Goal: Communication & Community: Answer question/provide support

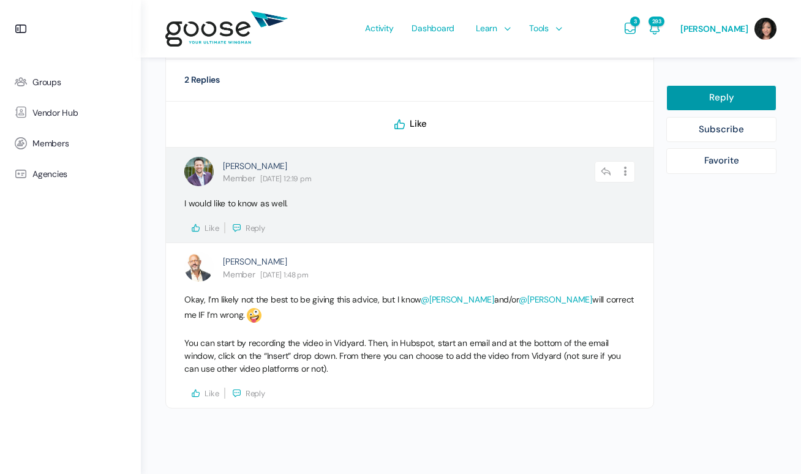
scroll to position [535, 0]
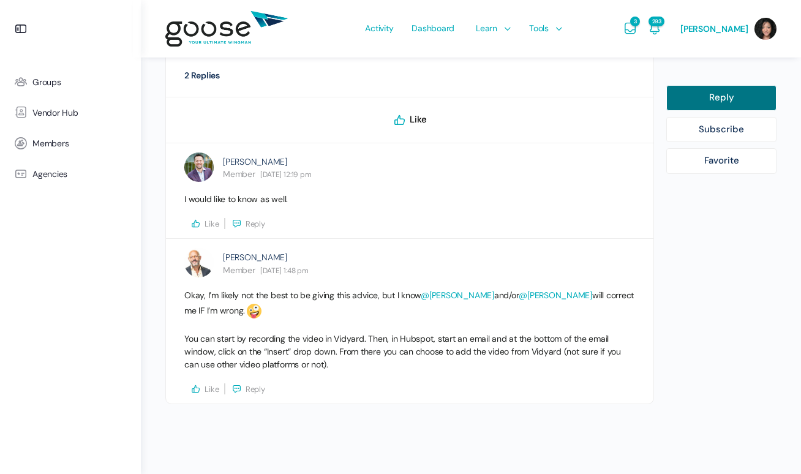
click at [725, 97] on link "Reply" at bounding box center [721, 98] width 110 height 26
select select
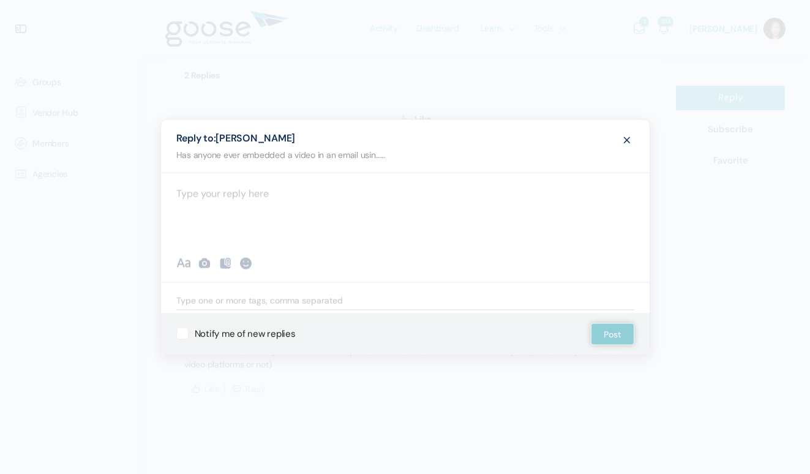
click at [246, 214] on div at bounding box center [405, 209] width 489 height 74
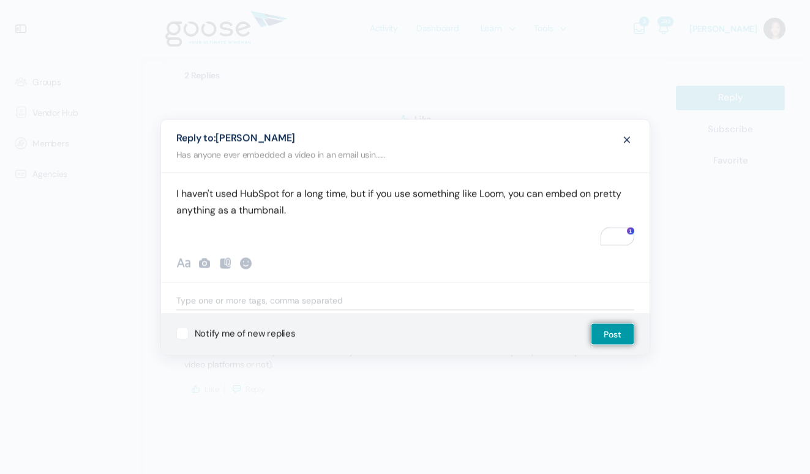
click at [632, 192] on p "I haven't used HubSpot for a long time, but if you use something like Loom, you…" at bounding box center [405, 201] width 458 height 33
click at [324, 212] on p "I haven't used HubSpot for a long time, but if you use something like Loom, you…" at bounding box center [405, 201] width 458 height 33
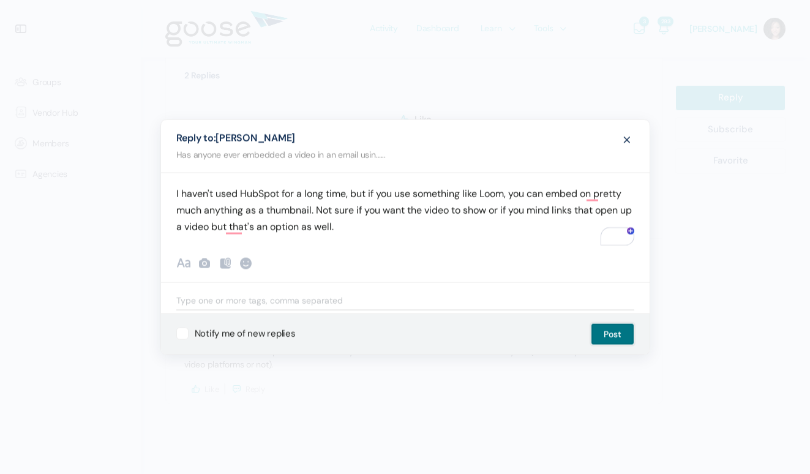
click at [605, 333] on button "Post" at bounding box center [612, 334] width 43 height 22
select select
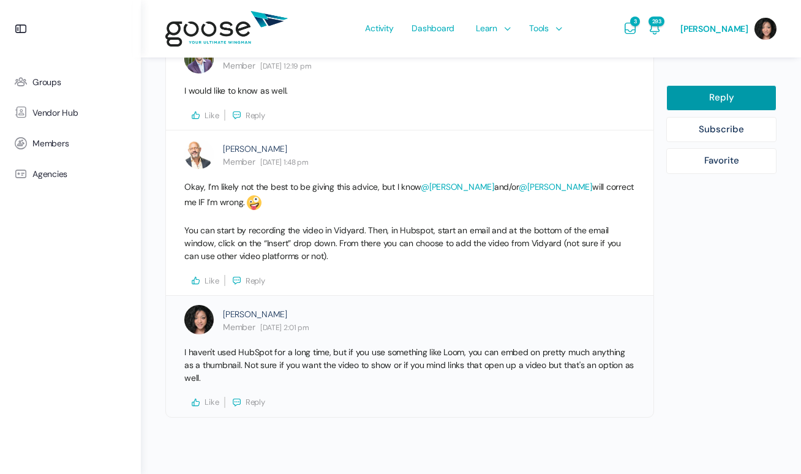
scroll to position [657, 0]
